Goal: Task Accomplishment & Management: Use online tool/utility

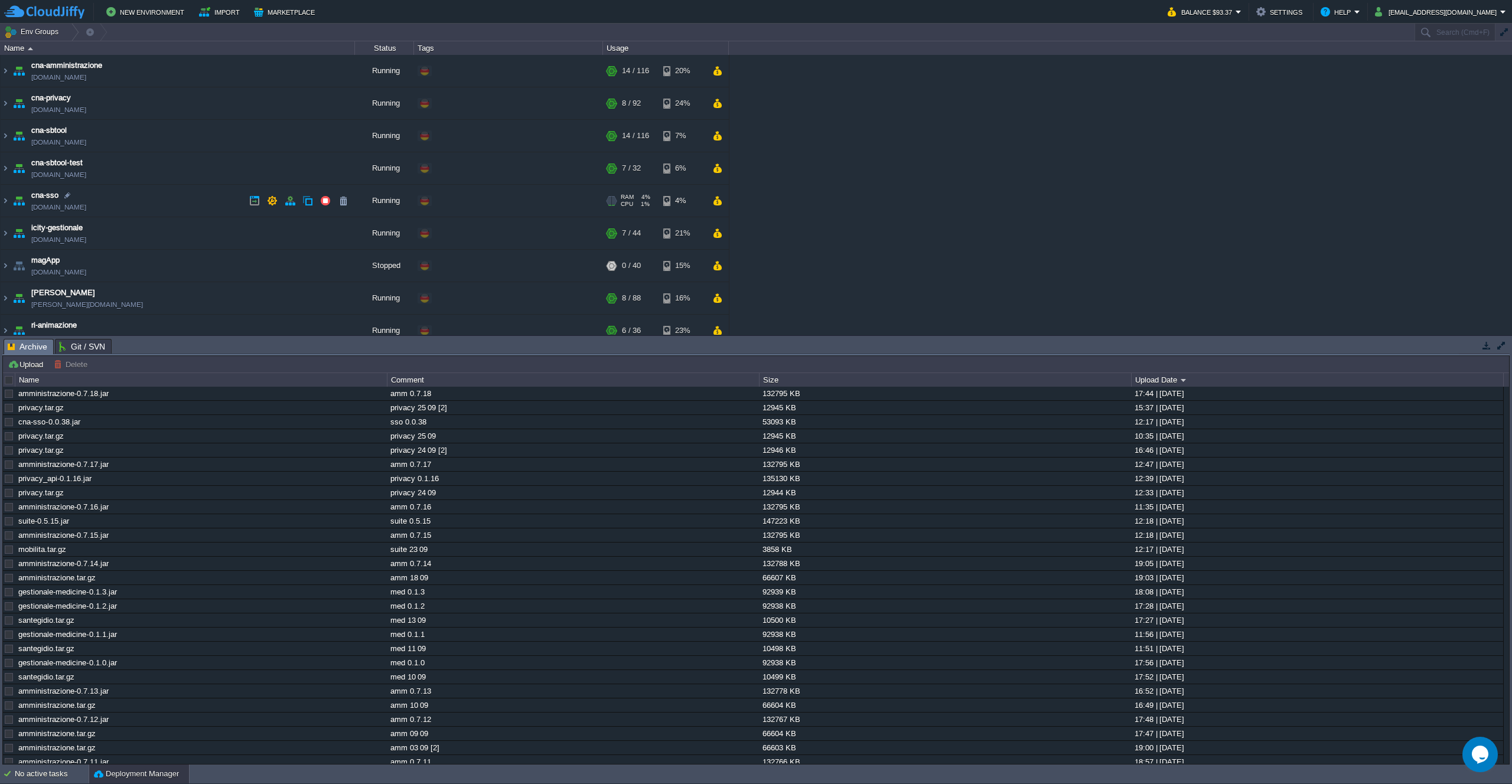
click at [211, 203] on td "cna-sso [DOMAIN_NAME]" at bounding box center [178, 201] width 354 height 33
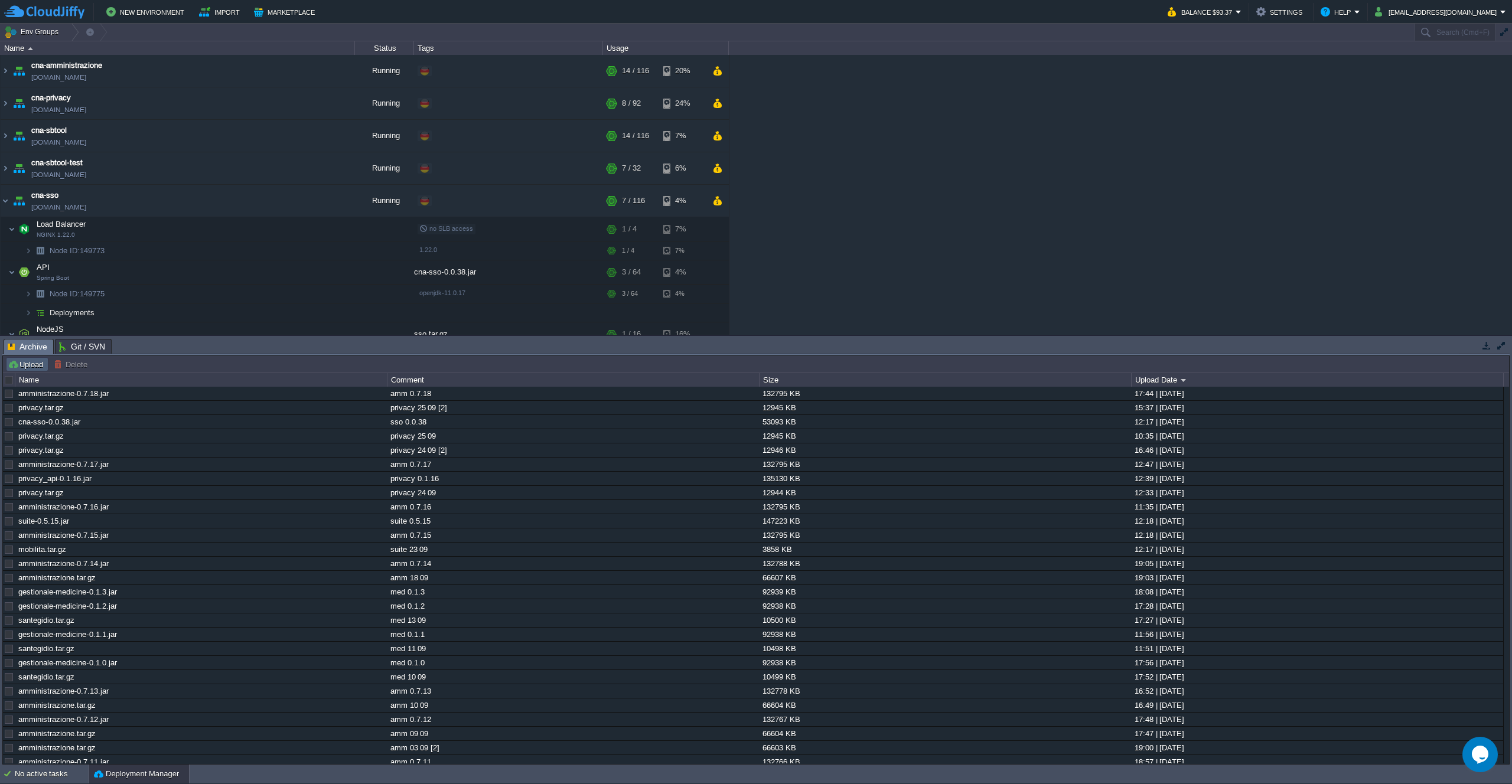
click at [28, 359] on td "Upload" at bounding box center [27, 364] width 42 height 14
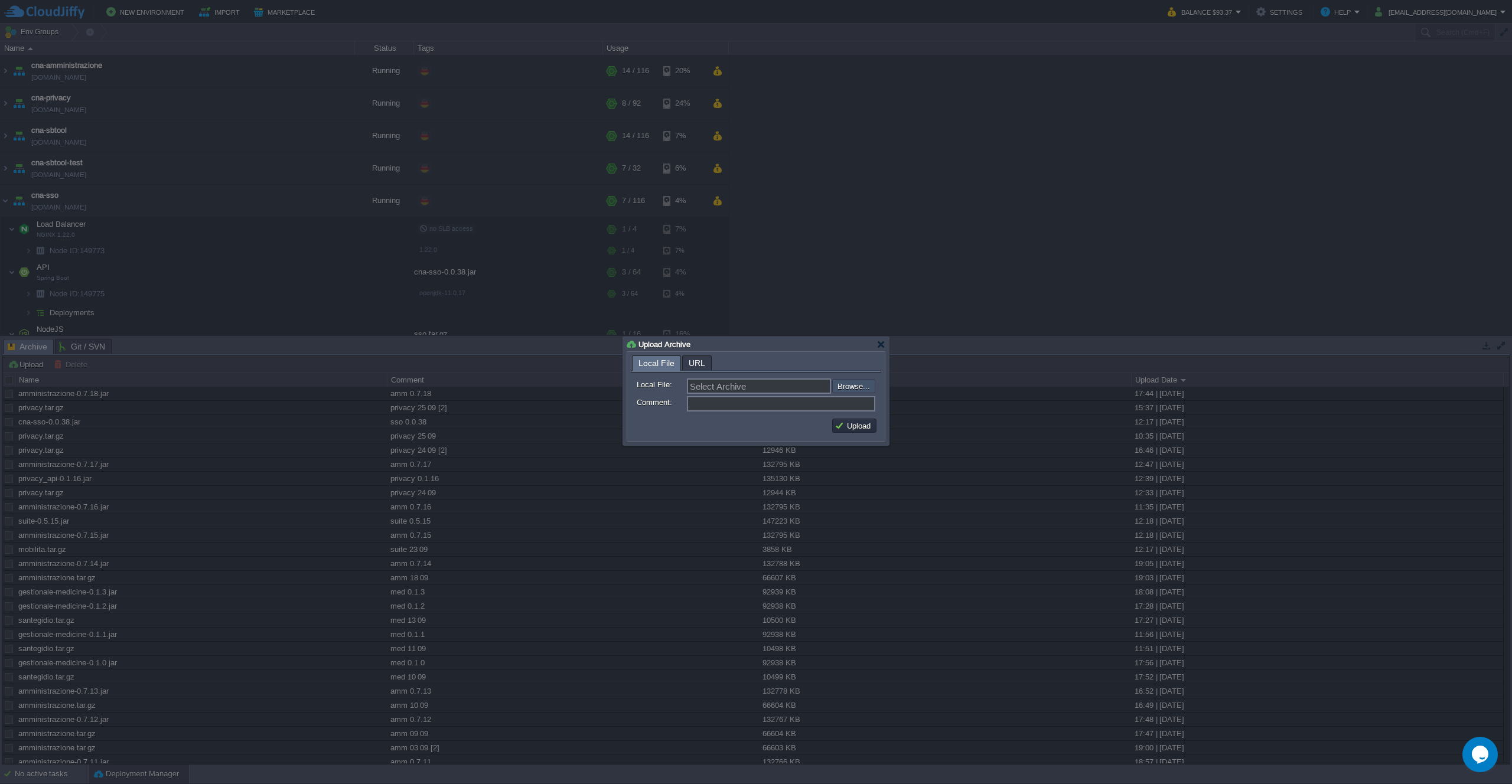
click at [831, 382] on input "file" at bounding box center [800, 386] width 150 height 14
type input "C:\fakepath\cna-sso-0.0.39.jar"
type input "cna-sso-0.0.39.jar"
type input "sso 0.0.39"
click at [882, 427] on div "Local File URL Local File: cna-sso-0.0.39.jar Browse... Comment: sso 0.0.39 Upl…" at bounding box center [755, 396] width 257 height 89
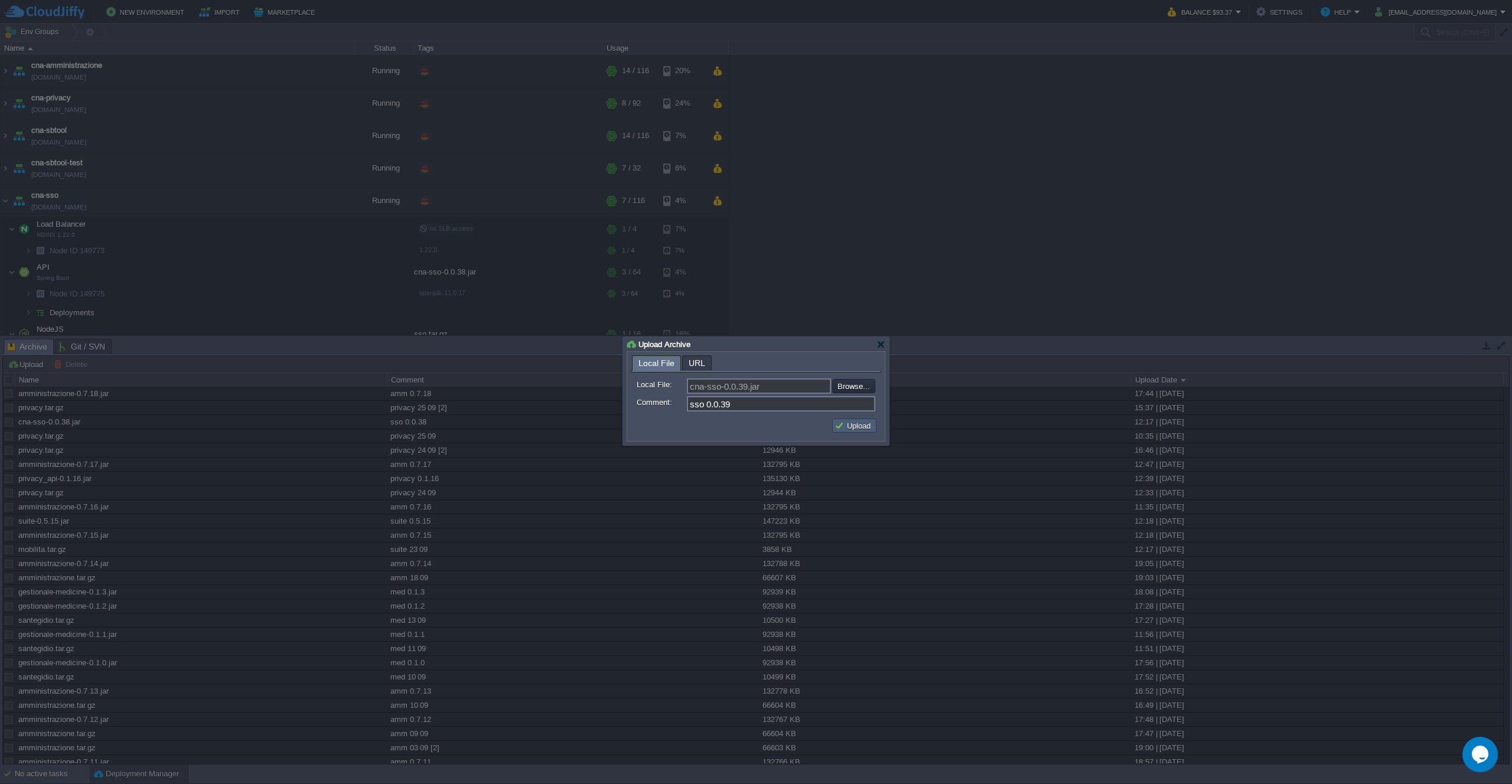
click at [866, 427] on button "Upload" at bounding box center [854, 425] width 40 height 11
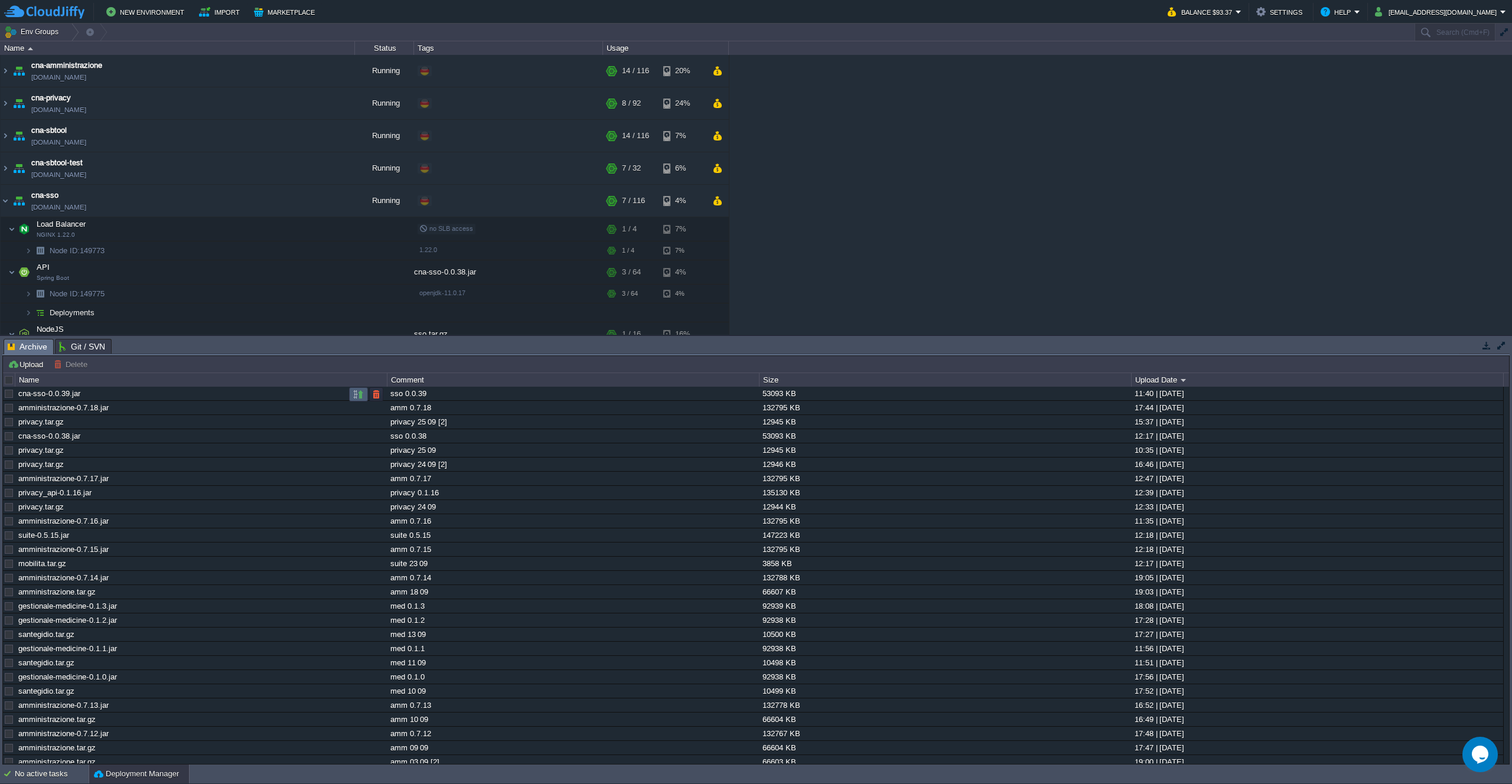
click at [357, 396] on button "button" at bounding box center [358, 394] width 11 height 11
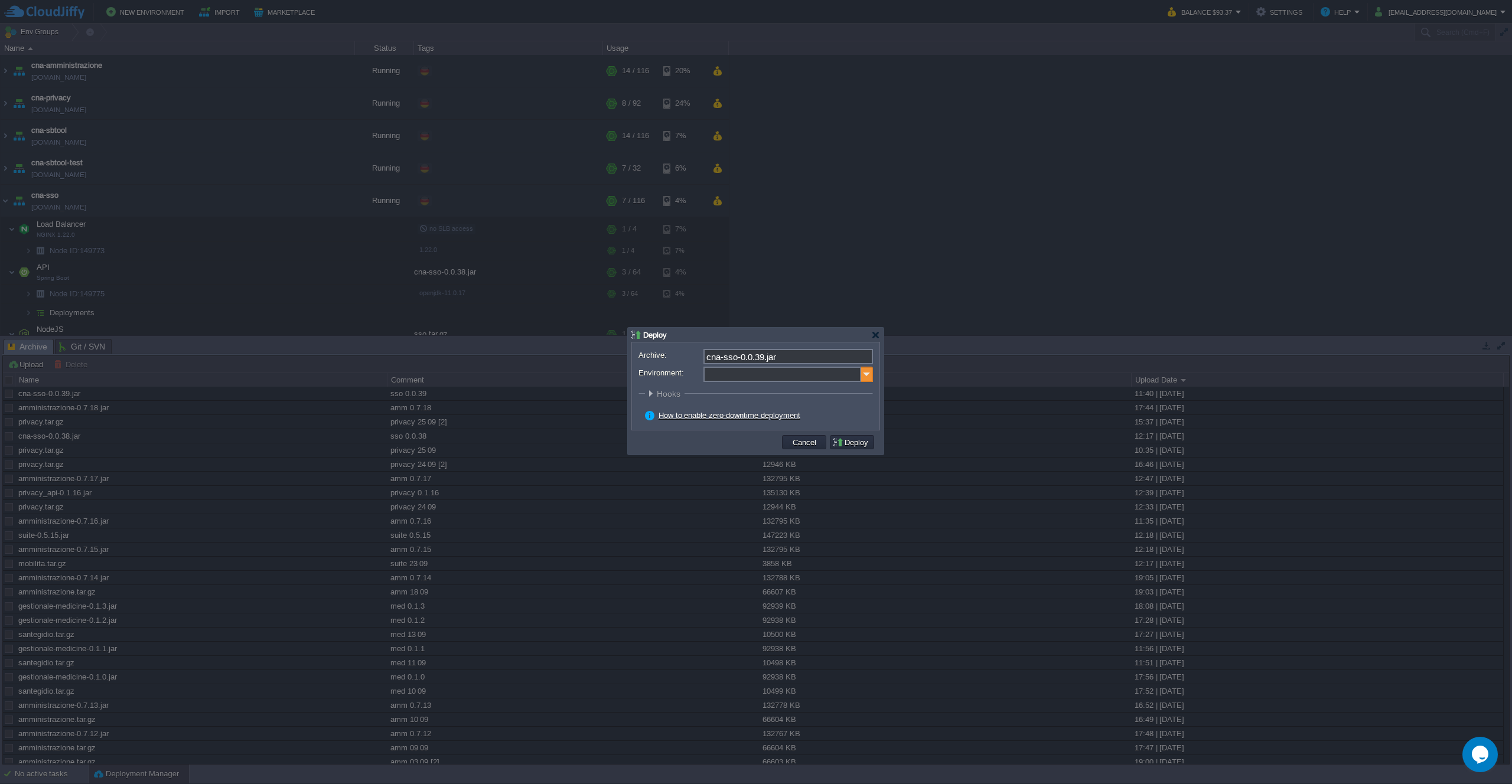
click at [863, 375] on img at bounding box center [867, 374] width 12 height 15
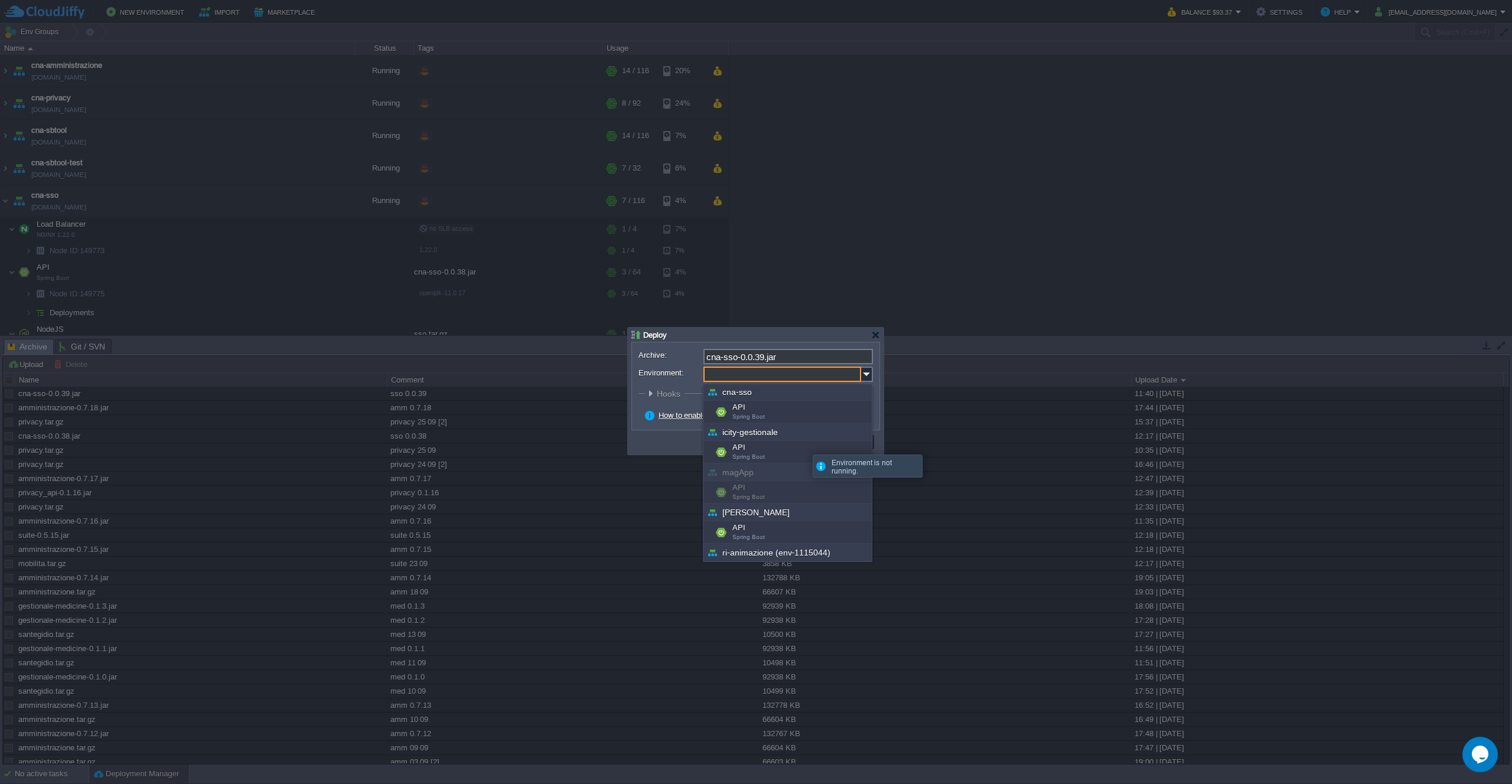
scroll to position [161, 0]
click at [759, 411] on div "API Spring Boot" at bounding box center [787, 413] width 168 height 22
type input "API (cna-sso)"
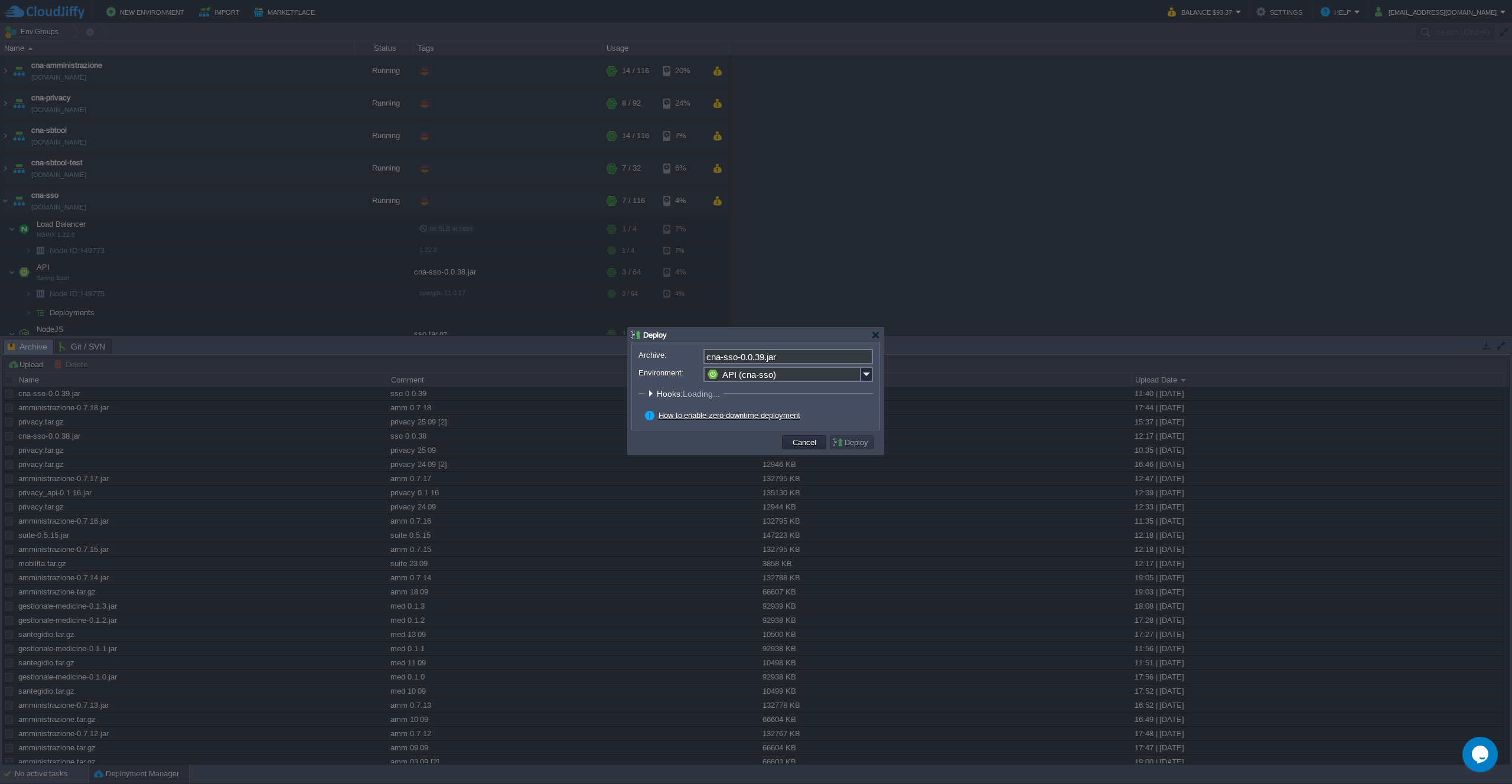
click at [859, 441] on button "Deploy" at bounding box center [852, 442] width 40 height 11
click at [848, 443] on button "Deploy" at bounding box center [852, 442] width 40 height 11
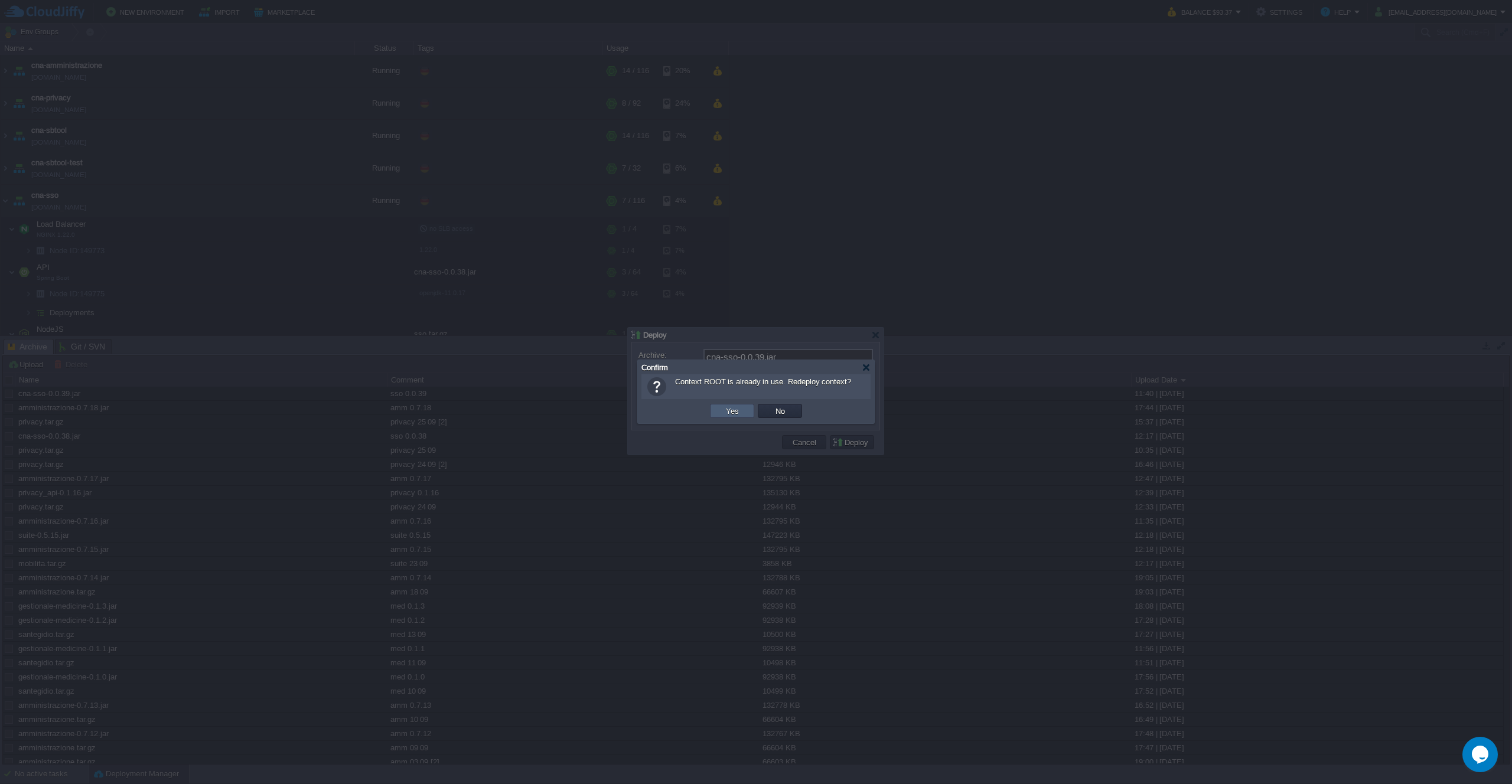
click at [744, 404] on td "Yes" at bounding box center [732, 411] width 44 height 14
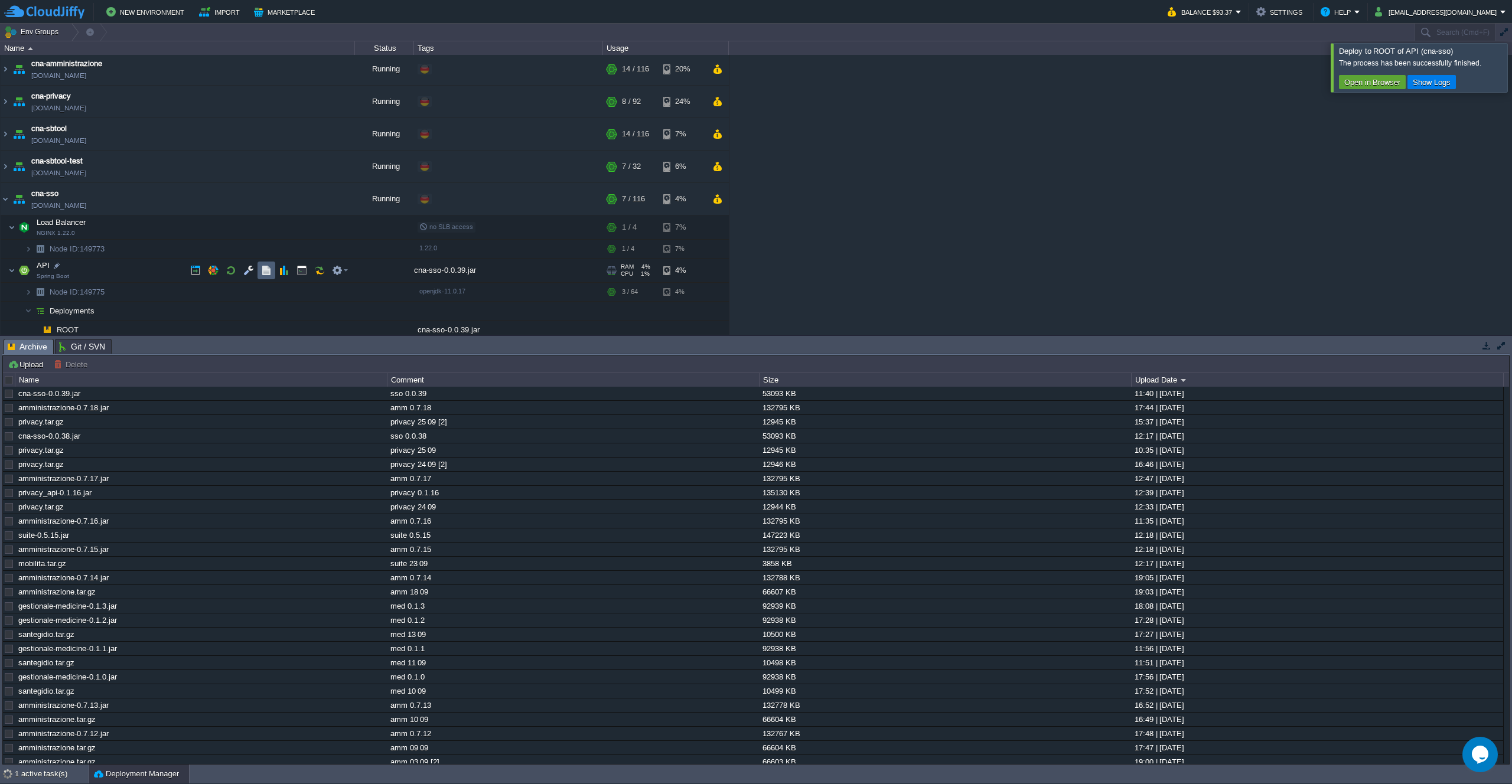
click at [269, 269] on button "button" at bounding box center [266, 270] width 11 height 11
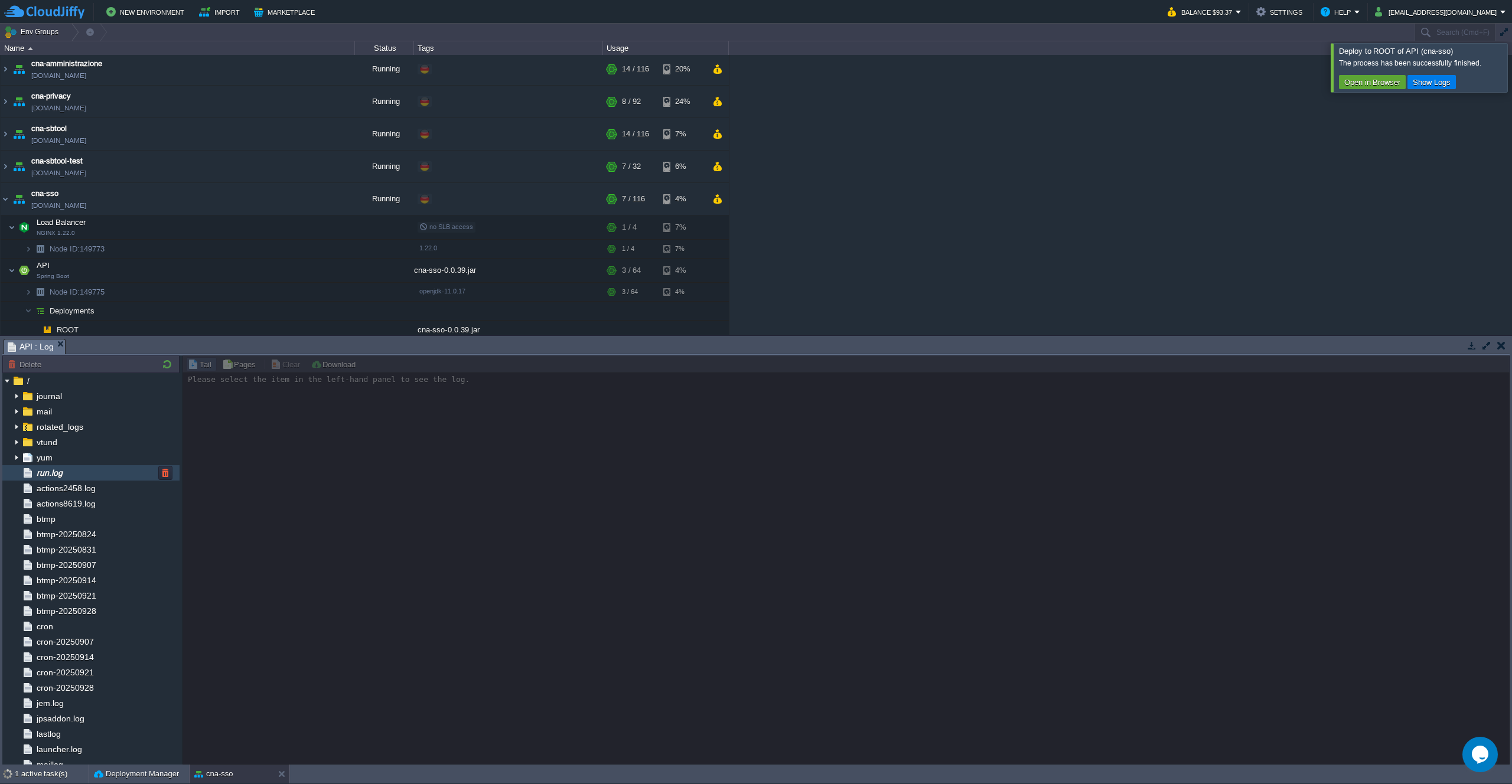
click at [74, 470] on div "run.log" at bounding box center [91, 473] width 177 height 15
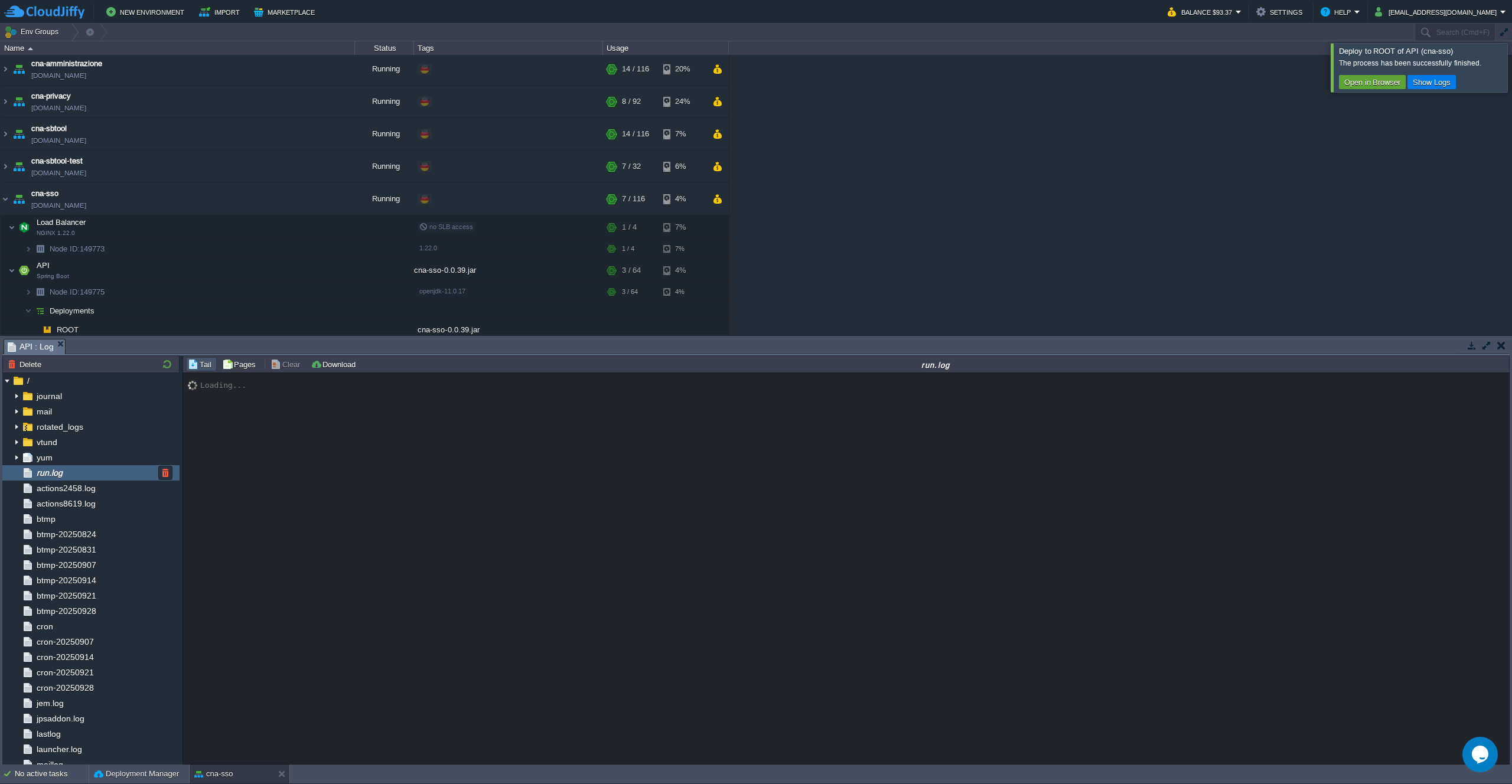
scroll to position [8528, 0]
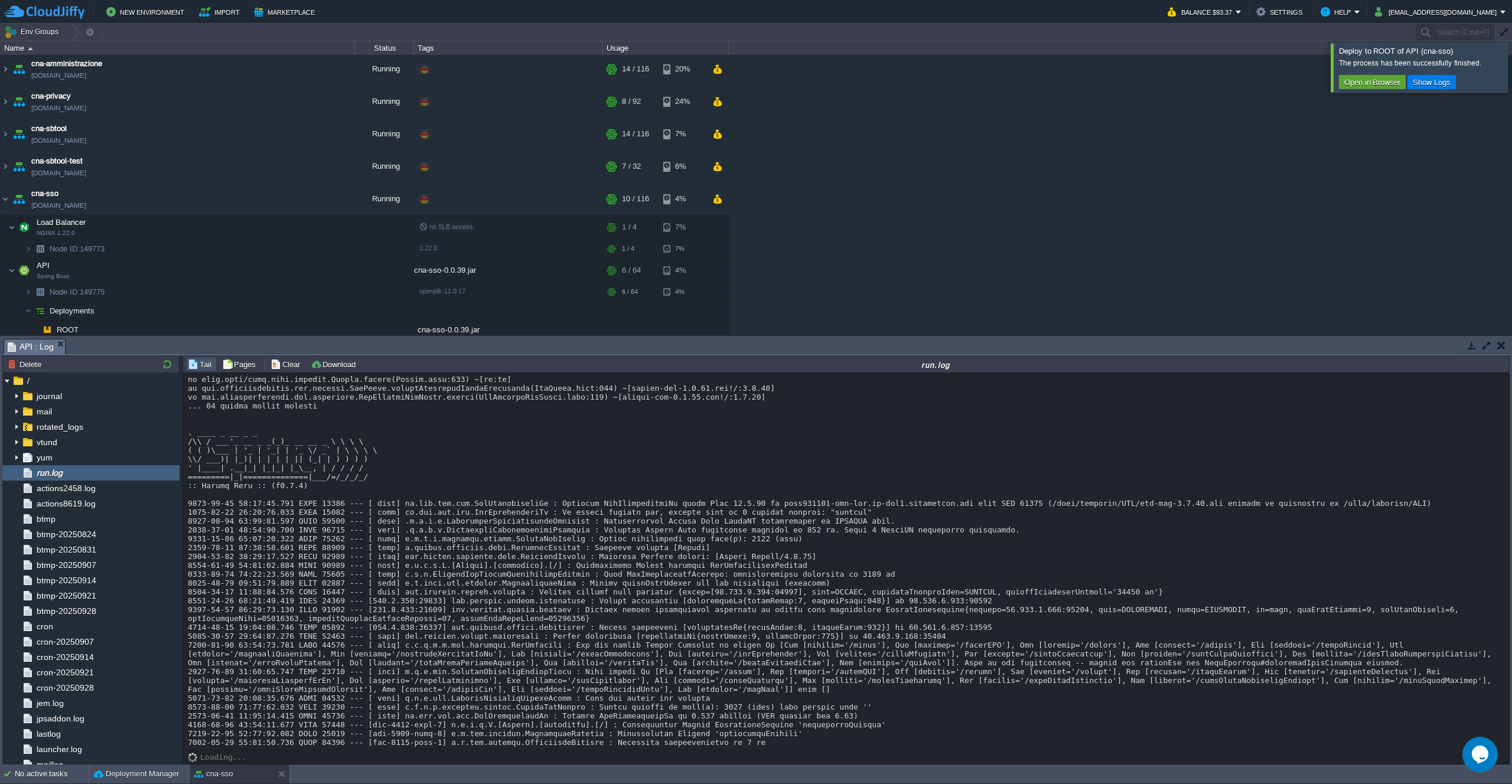
click at [863, 237] on div "cna-amministrazione [DOMAIN_NAME] Running + Add to Env Group RAM 10% CPU 1% 14 …" at bounding box center [756, 195] width 1512 height 280
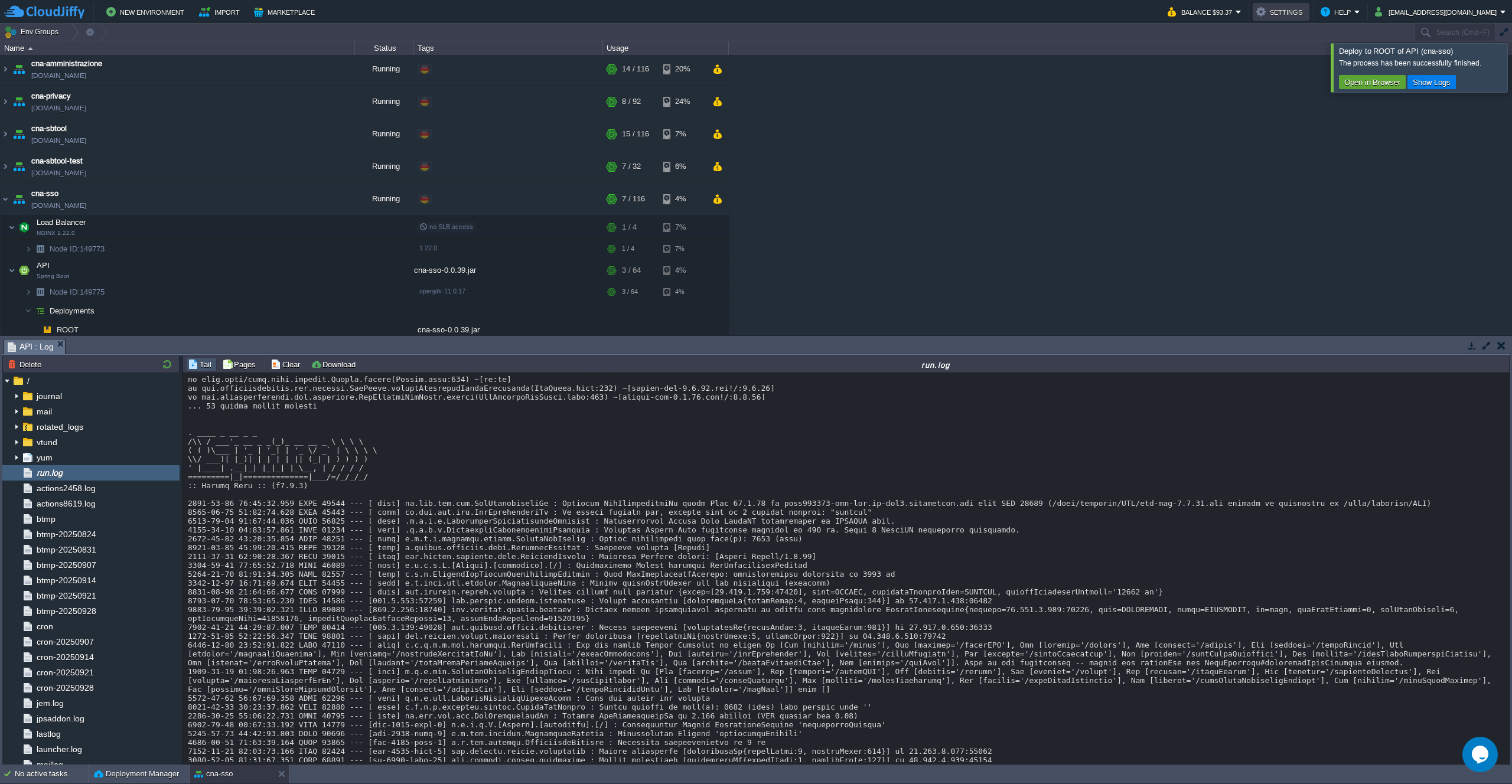
scroll to position [8546, 0]
